Goal: Task Accomplishment & Management: Manage account settings

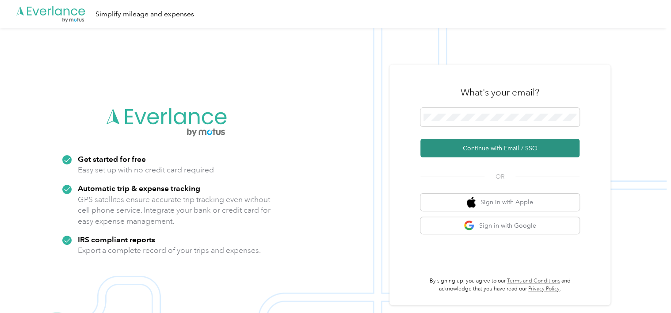
click at [481, 145] on button "Continue with Email / SSO" at bounding box center [499, 148] width 159 height 19
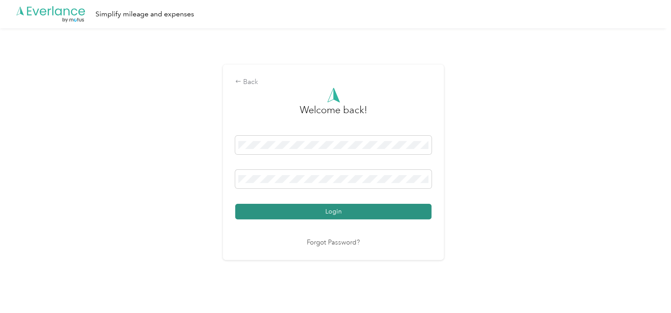
click at [323, 209] on button "Login" at bounding box center [333, 211] width 196 height 15
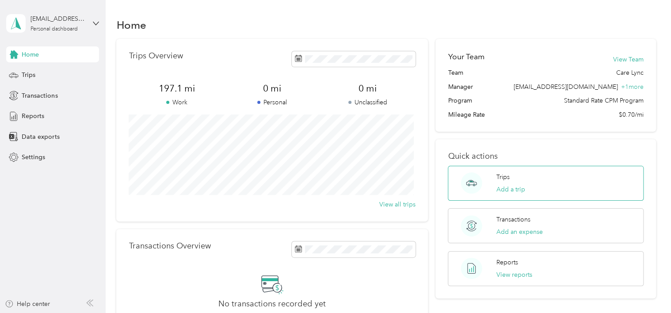
click at [502, 185] on button "Add a trip" at bounding box center [510, 189] width 29 height 9
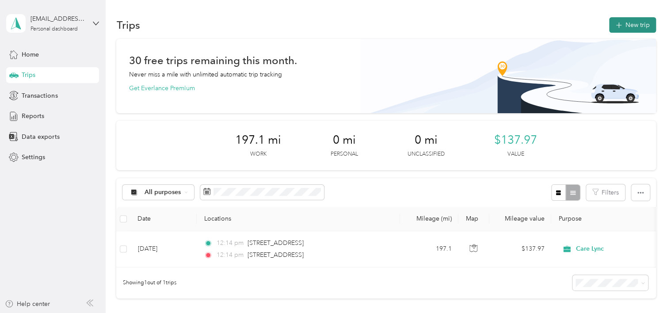
click at [626, 30] on button "New trip" at bounding box center [632, 24] width 47 height 15
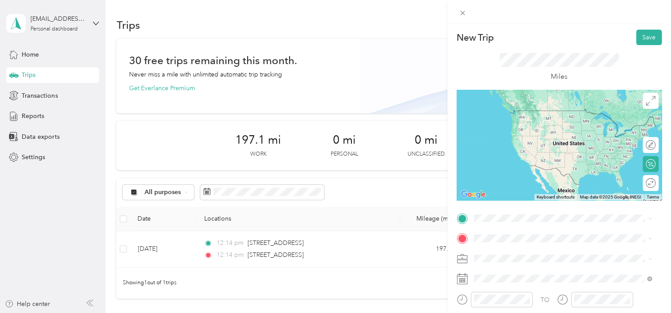
click at [516, 110] on span "[STREET_ADDRESS][US_STATE]" at bounding box center [534, 107] width 88 height 8
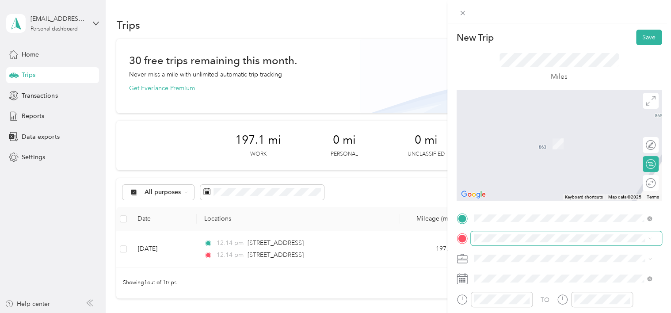
click at [479, 236] on span at bounding box center [566, 238] width 191 height 14
click at [507, 134] on span "[STREET_ADDRESS][US_STATE]" at bounding box center [534, 131] width 88 height 8
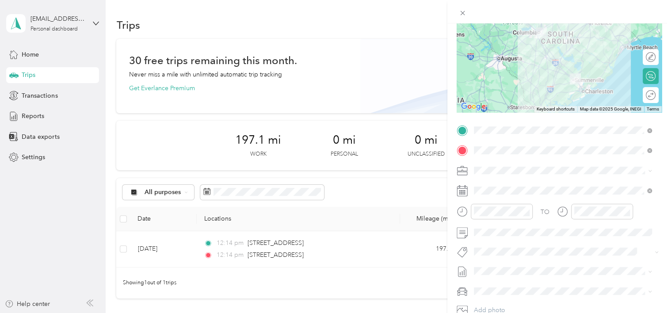
scroll to position [88, 0]
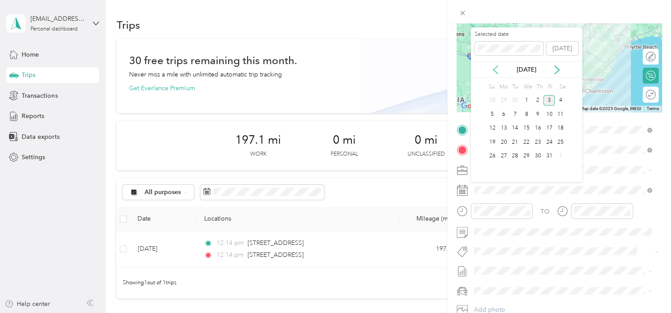
click at [498, 71] on icon at bounding box center [495, 69] width 9 height 9
click at [537, 127] on div "18" at bounding box center [537, 128] width 11 height 11
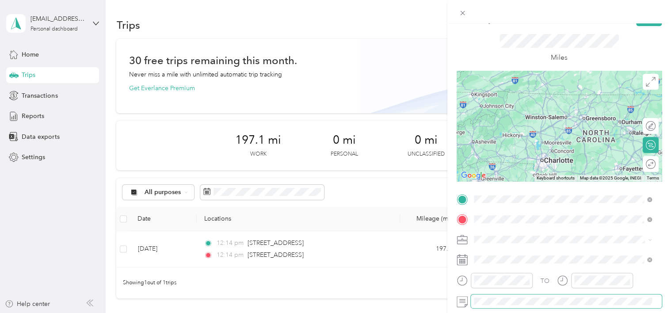
scroll to position [0, 0]
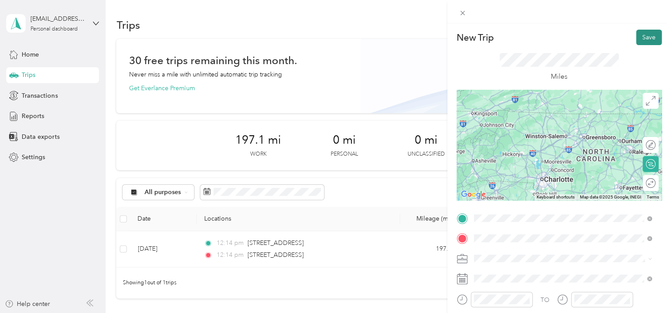
click at [640, 40] on button "Save" at bounding box center [649, 37] width 26 height 15
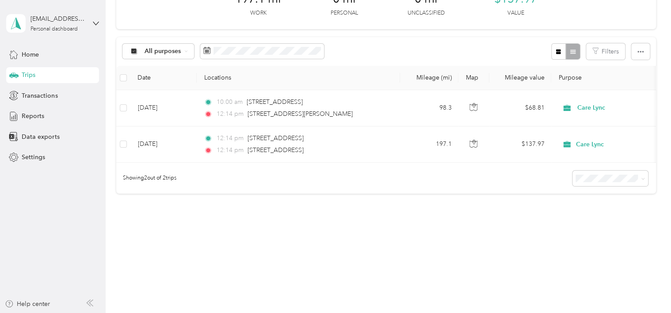
scroll to position [141, 0]
click at [156, 113] on td "[DATE]" at bounding box center [163, 108] width 66 height 36
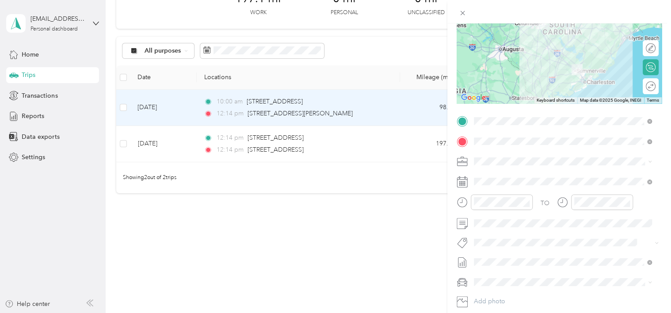
scroll to position [108, 0]
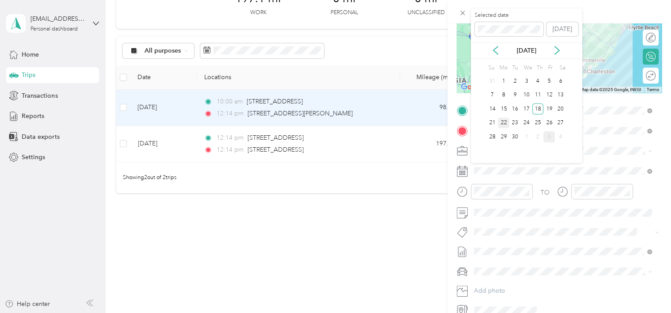
click at [505, 125] on div "22" at bounding box center [503, 123] width 11 height 11
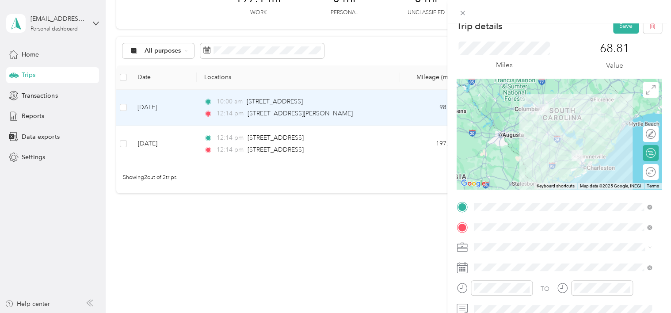
scroll to position [0, 0]
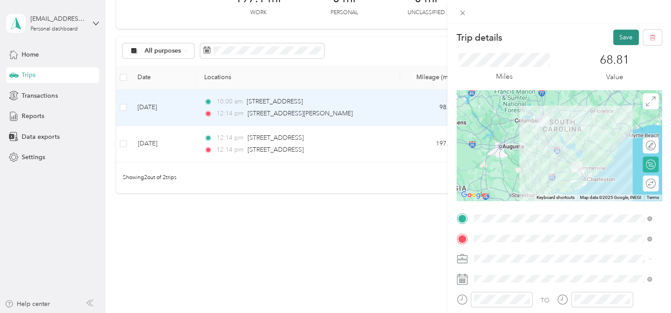
click at [616, 44] on button "Save" at bounding box center [626, 37] width 26 height 15
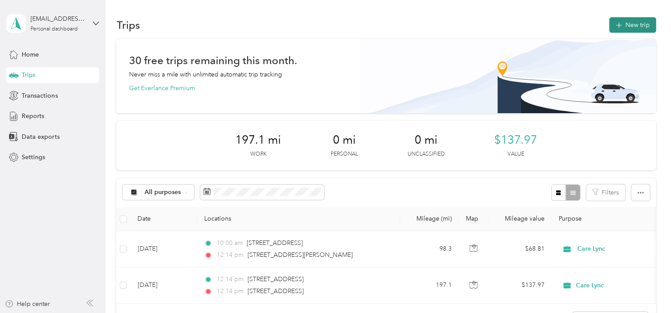
click at [630, 30] on button "New trip" at bounding box center [632, 24] width 47 height 15
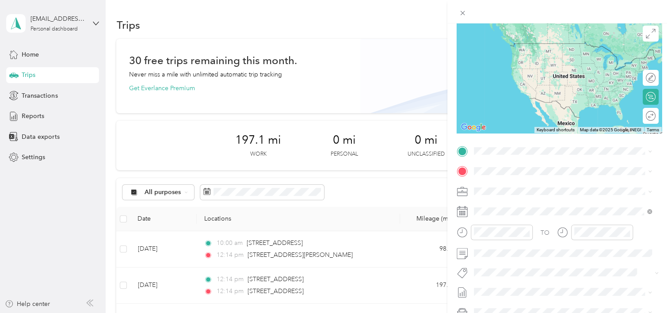
scroll to position [69, 0]
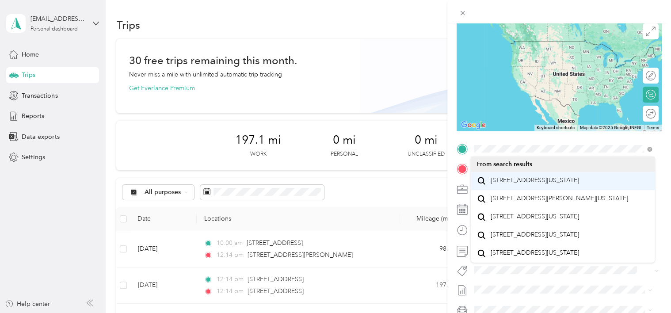
click at [525, 184] on span "[STREET_ADDRESS][US_STATE]" at bounding box center [534, 180] width 88 height 8
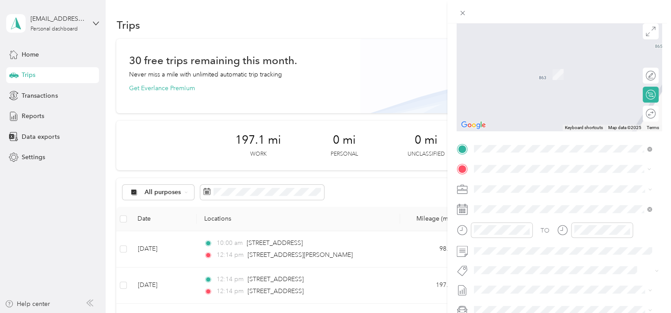
click at [536, 205] on span "[STREET_ADDRESS][US_STATE]" at bounding box center [534, 201] width 88 height 8
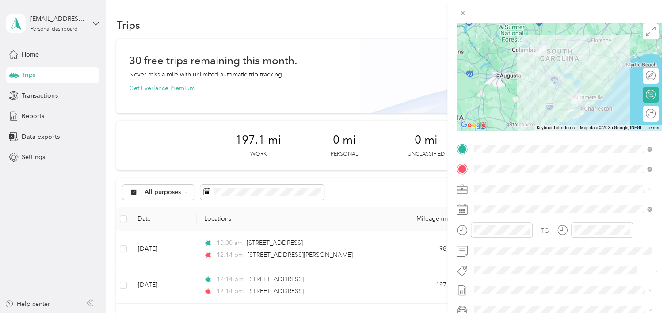
click at [461, 211] on icon at bounding box center [461, 209] width 11 height 11
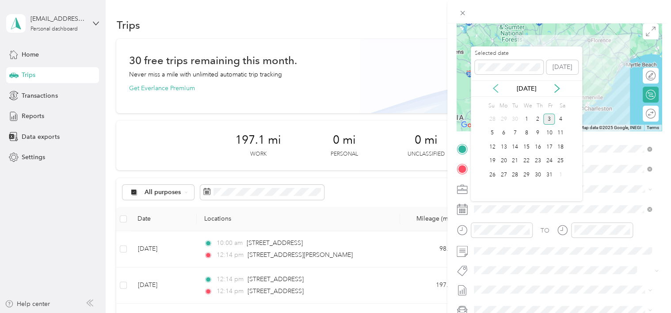
click at [495, 85] on icon at bounding box center [495, 88] width 9 height 9
click at [536, 146] on div "18" at bounding box center [537, 146] width 11 height 11
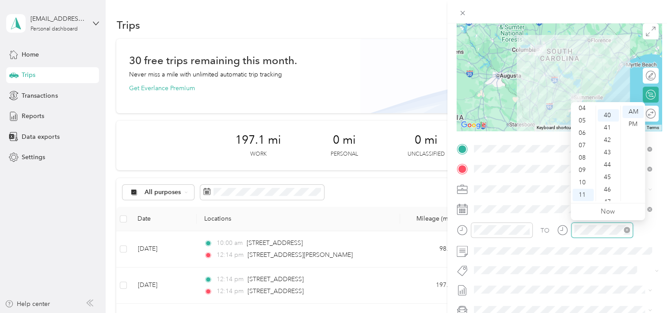
scroll to position [495, 0]
click at [612, 22] on div at bounding box center [559, 11] width 224 height 23
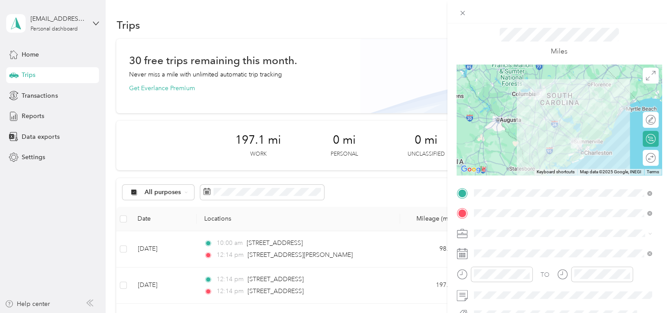
scroll to position [0, 0]
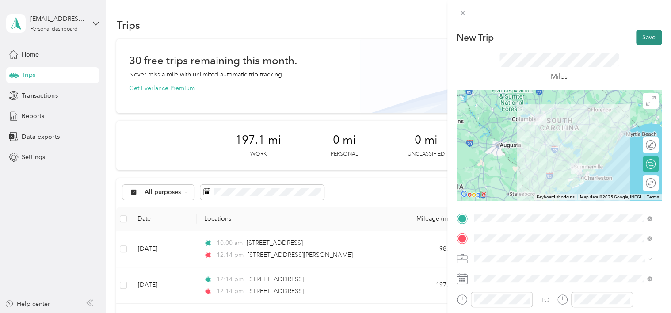
click at [638, 41] on button "Save" at bounding box center [649, 37] width 26 height 15
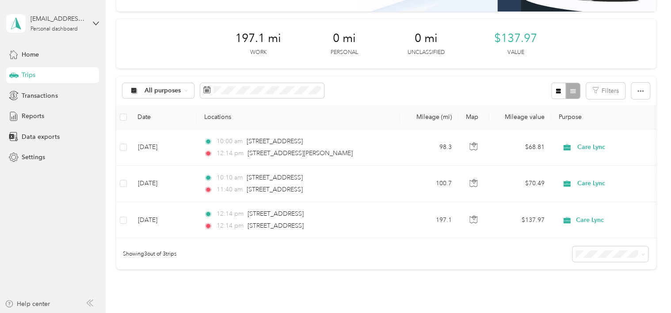
scroll to position [103, 0]
click at [549, 297] on div "30 free trips remaining this month. Never miss a mile with unlimited automatic …" at bounding box center [385, 117] width 539 height 363
